Goal: Find specific page/section: Find specific page/section

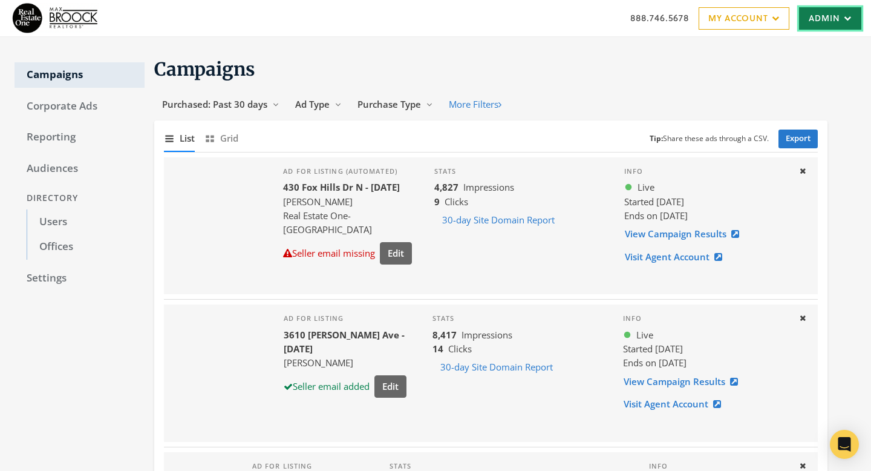
click at [834, 19] on link "Admin" at bounding box center [830, 18] width 62 height 22
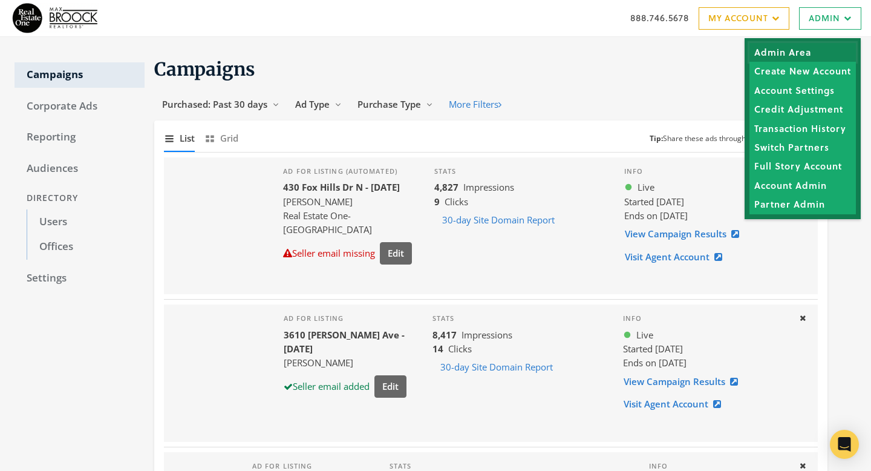
click at [806, 51] on link "Admin Area" at bounding box center [802, 52] width 106 height 19
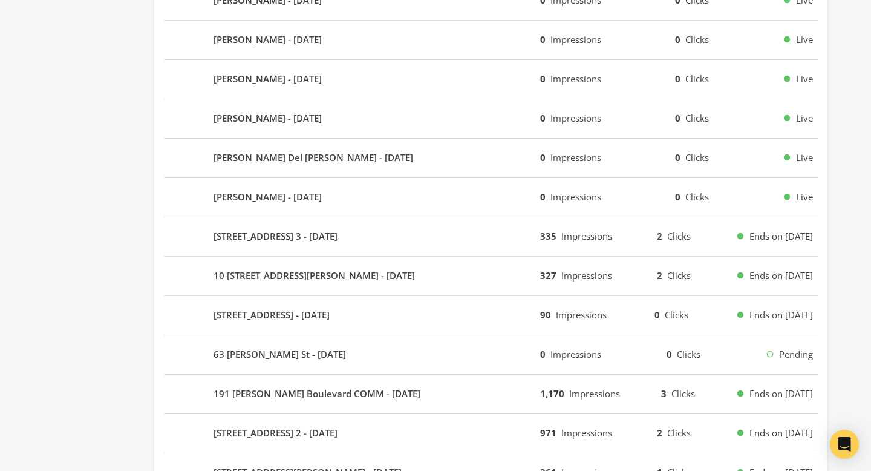
scroll to position [549, 0]
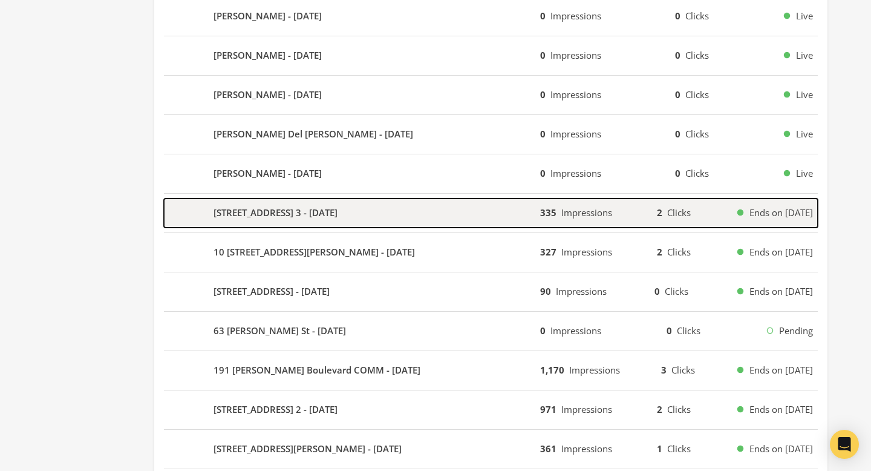
click at [443, 204] on div "3524 Cambridge Avenue 3 - 2025-08-14" at bounding box center [352, 212] width 376 height 29
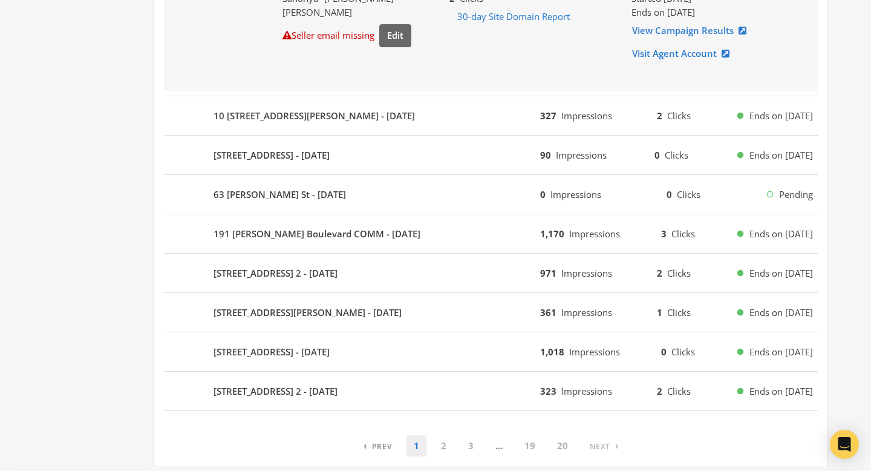
scroll to position [826, 0]
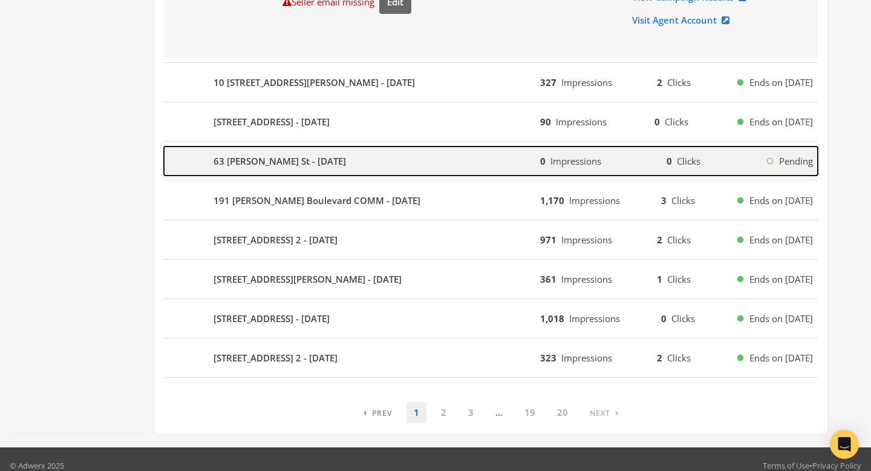
click at [441, 163] on div "63 Van Reypen St - 2025-08-14" at bounding box center [352, 160] width 376 height 29
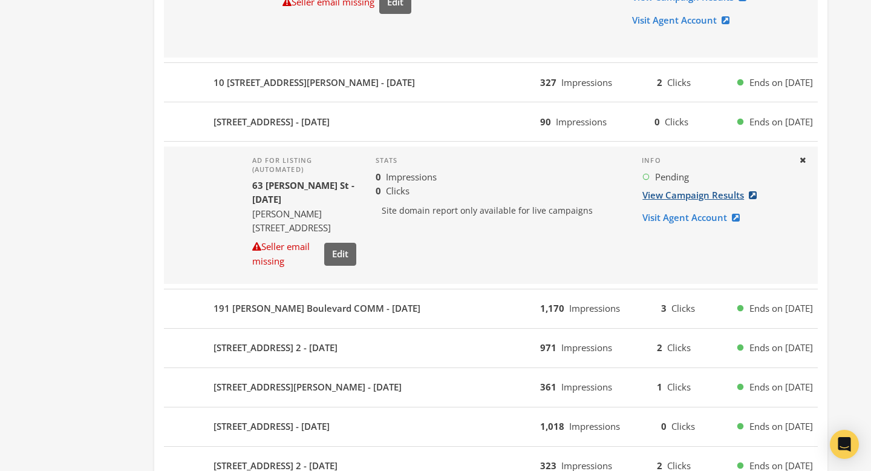
click at [664, 194] on link "View Campaign Results" at bounding box center [703, 195] width 123 height 22
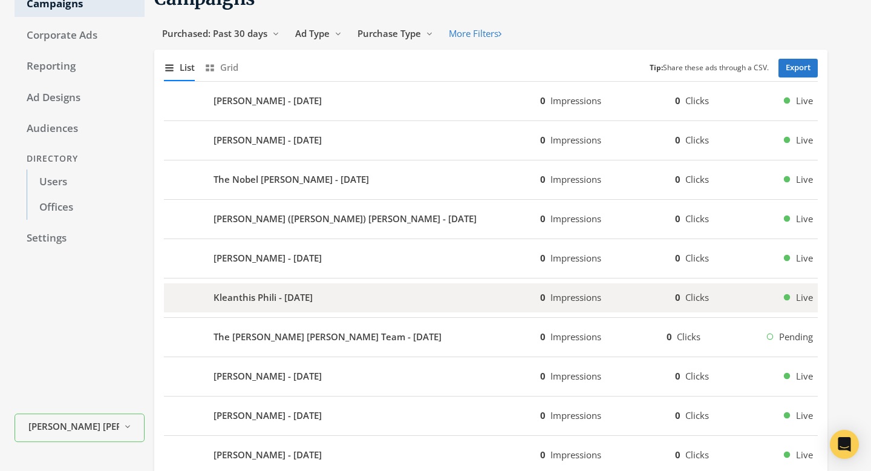
scroll to position [0, 0]
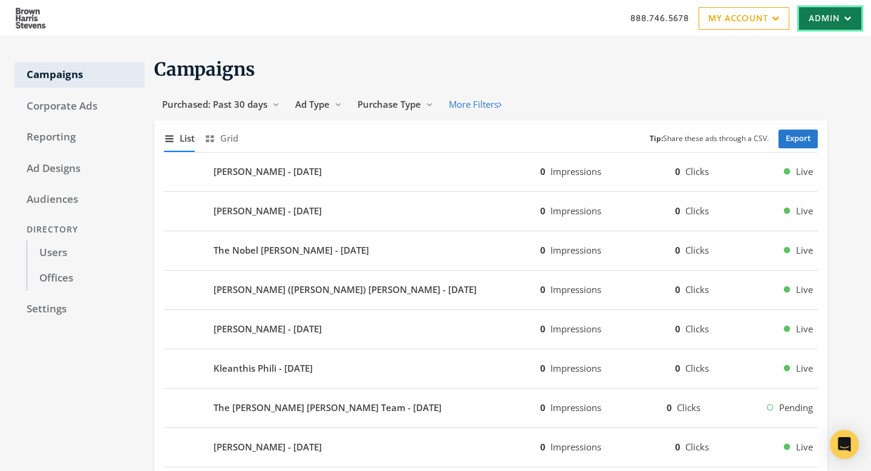
click at [815, 26] on link "Admin" at bounding box center [830, 18] width 62 height 22
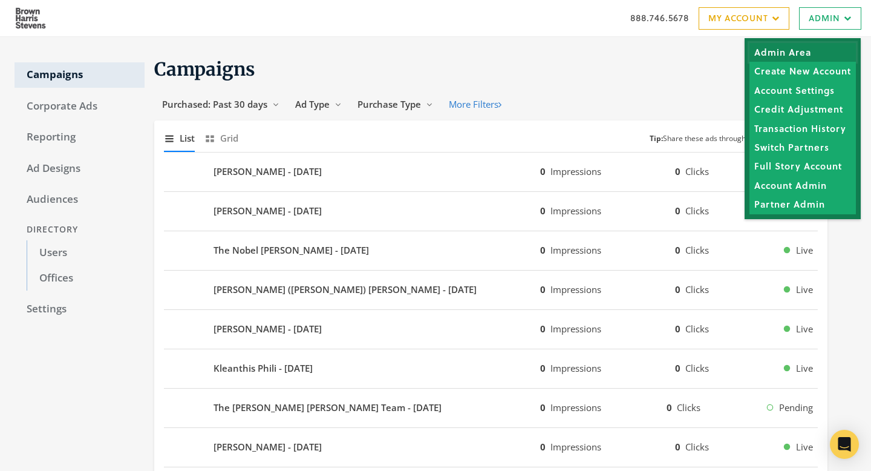
click at [812, 55] on link "Admin Area" at bounding box center [802, 52] width 106 height 19
